Goal: Check status: Check status

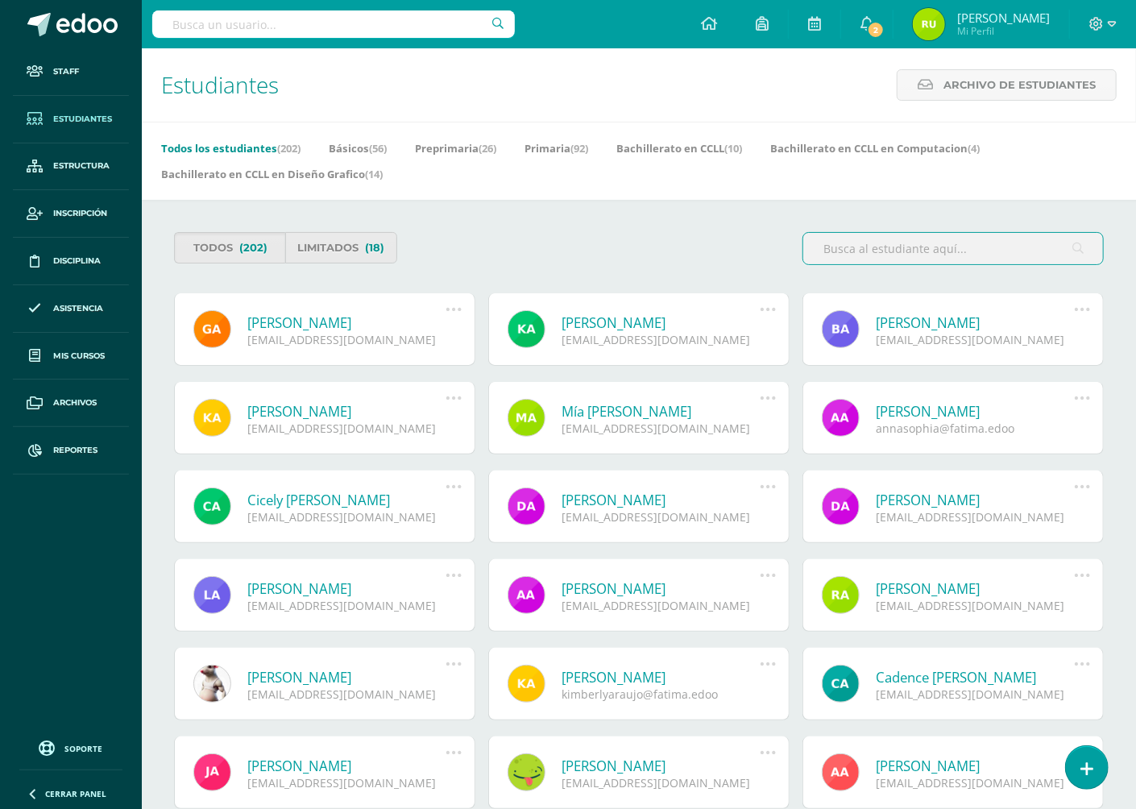
click at [233, 23] on input "text" at bounding box center [333, 23] width 362 height 27
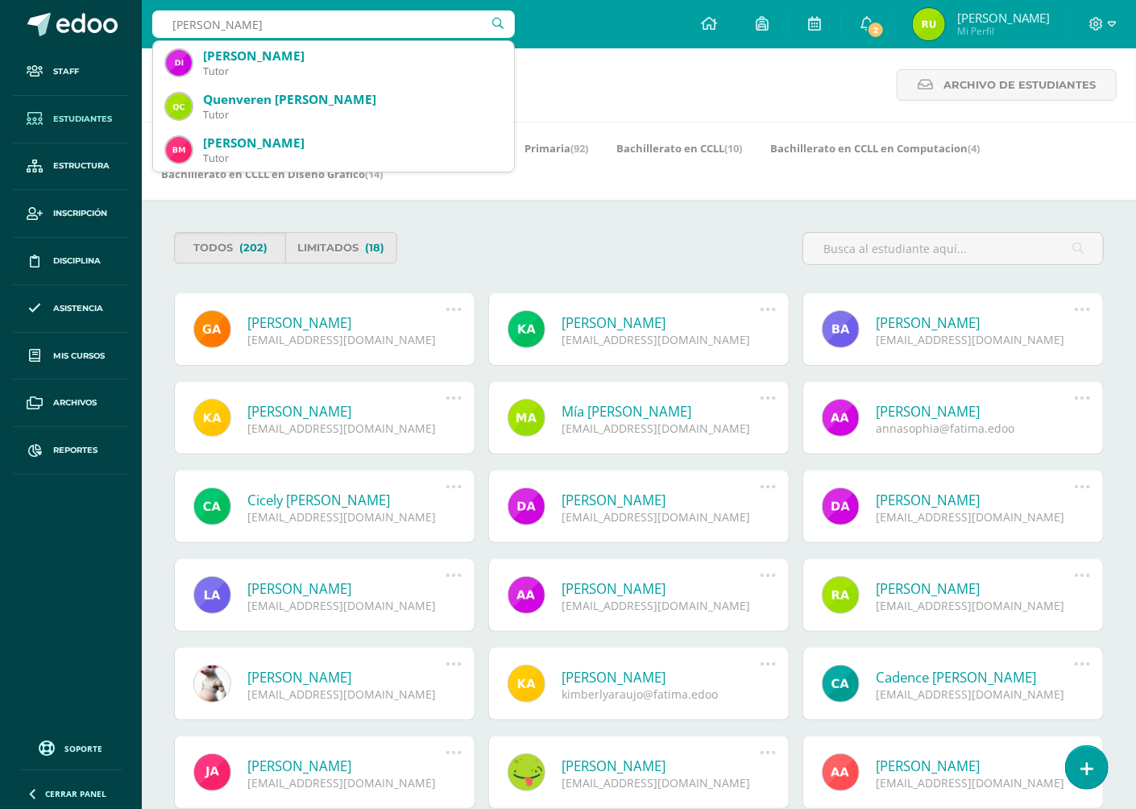
type input "[PERSON_NAME]"
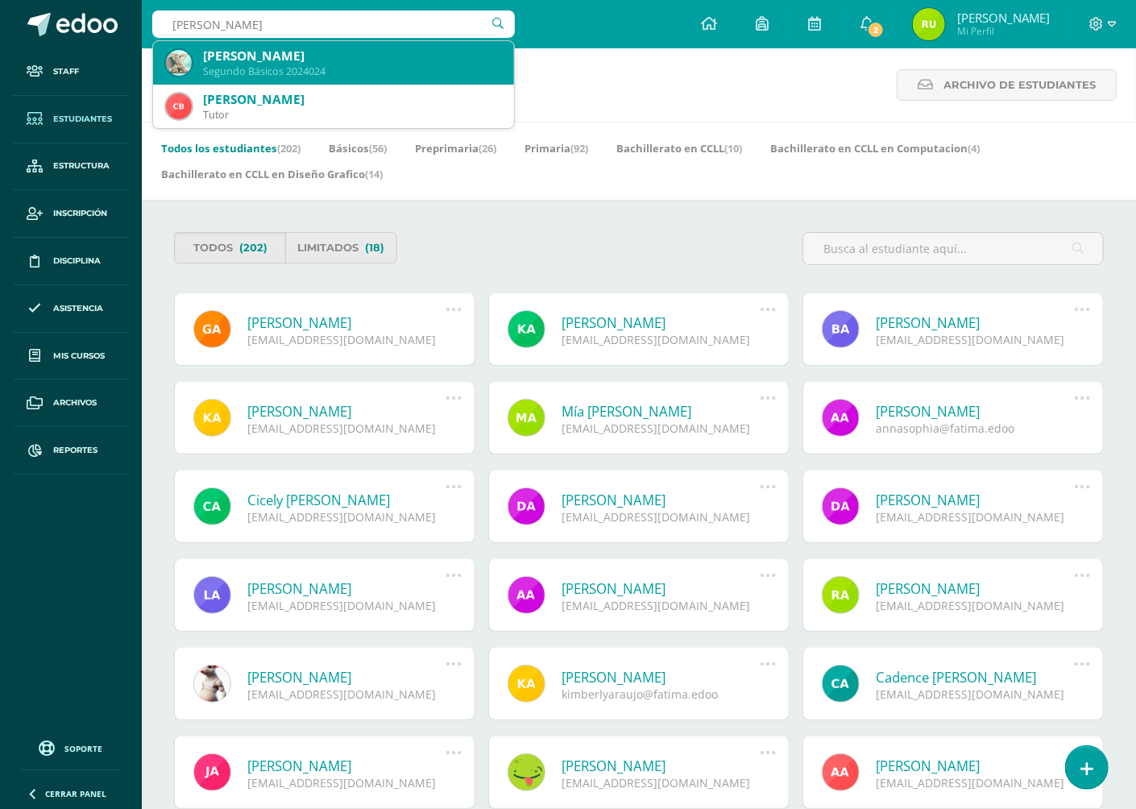
click at [254, 53] on div "[PERSON_NAME]" at bounding box center [352, 56] width 298 height 17
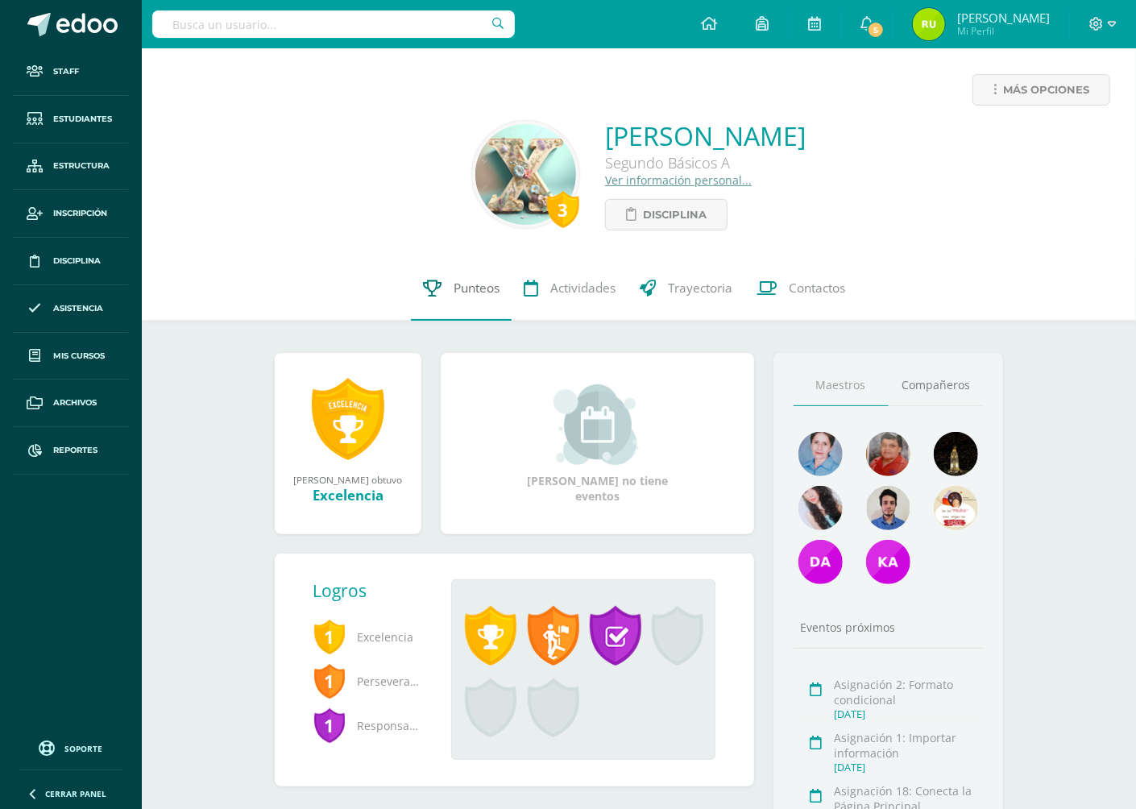
click at [468, 283] on span "Punteos" at bounding box center [476, 287] width 46 height 17
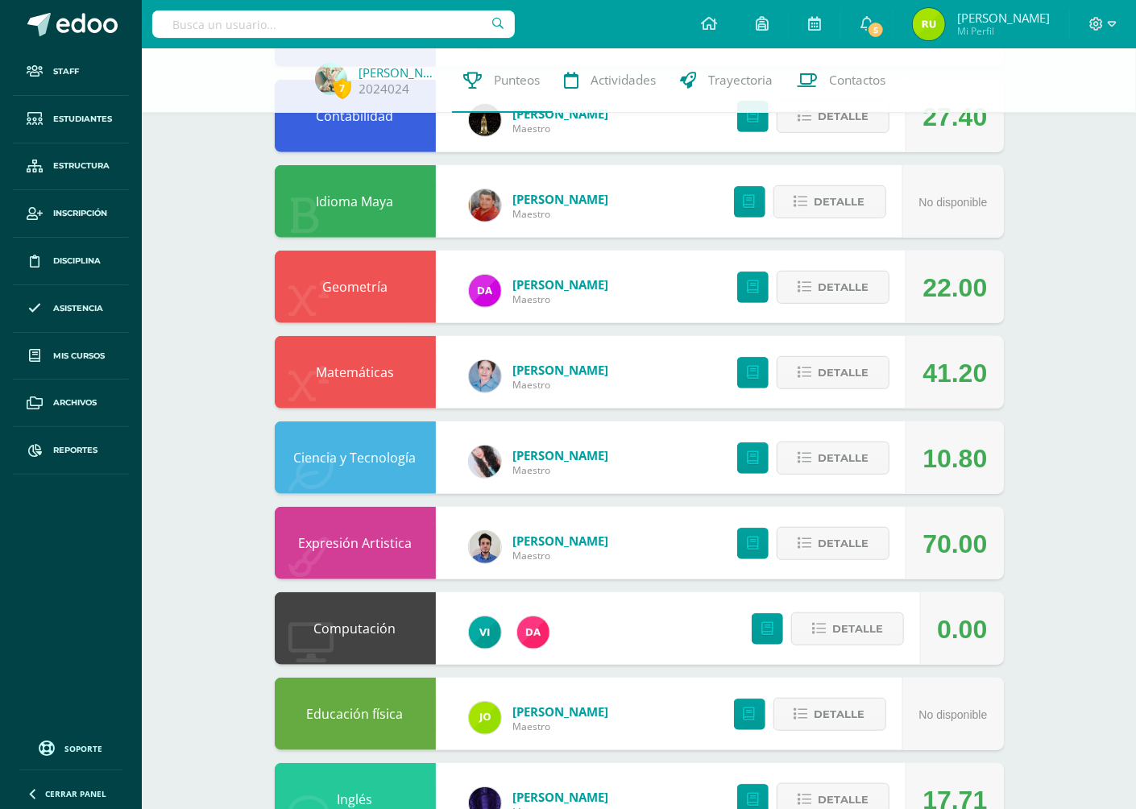
scroll to position [345, 0]
